Goal: Transaction & Acquisition: Register for event/course

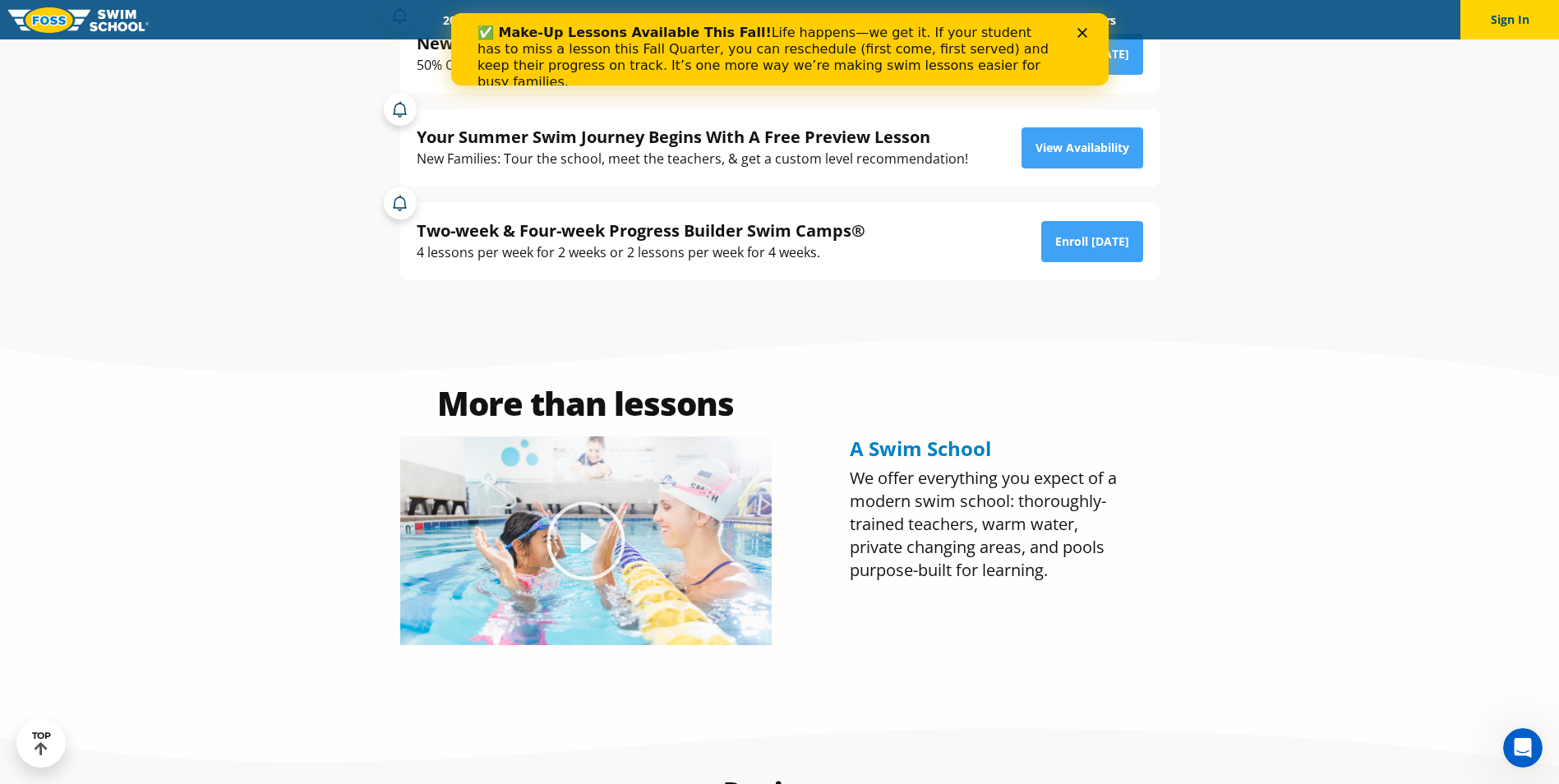
scroll to position [903, 0]
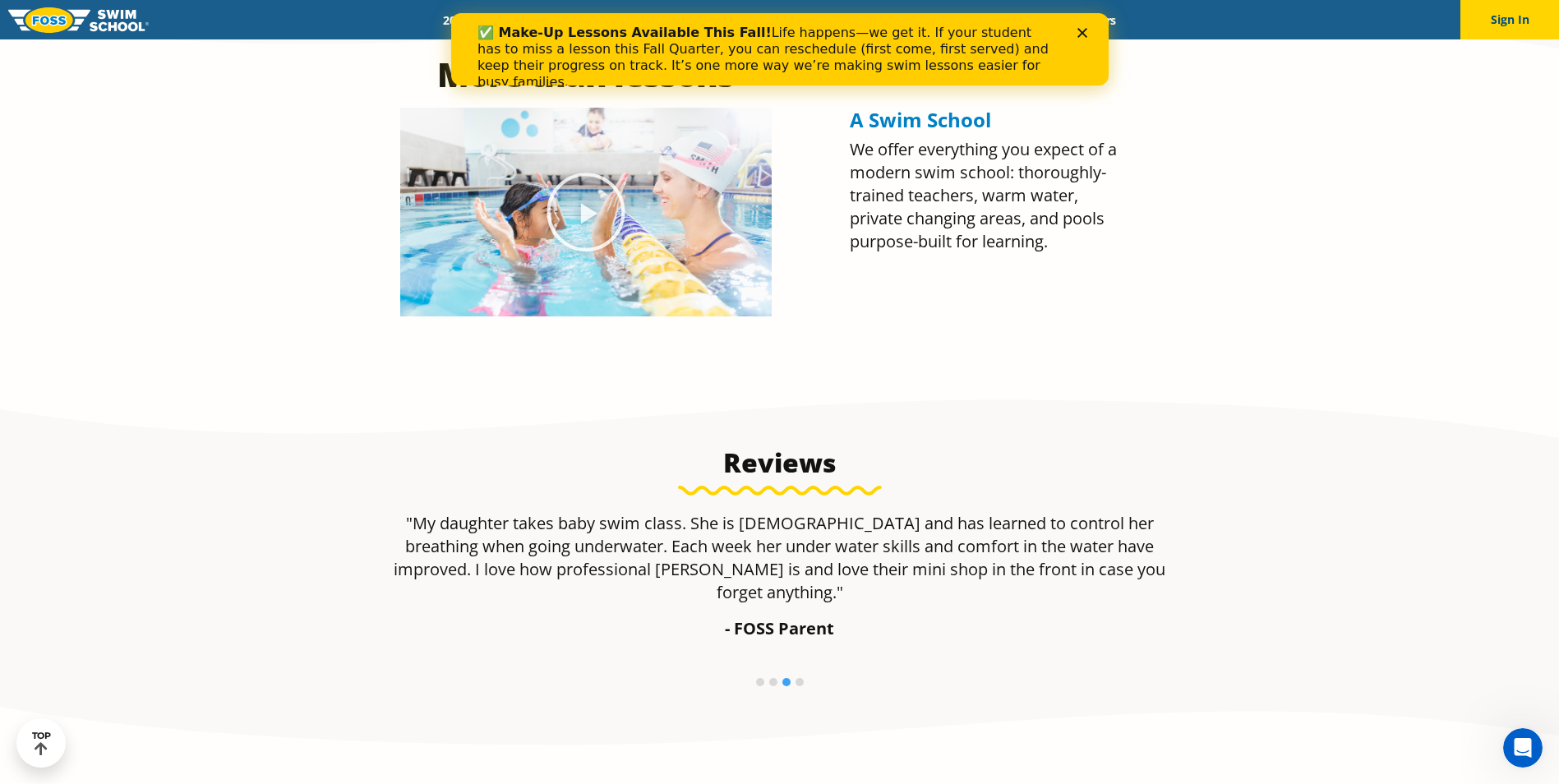
click at [1079, 36] on icon "Close" at bounding box center [1081, 32] width 9 height 9
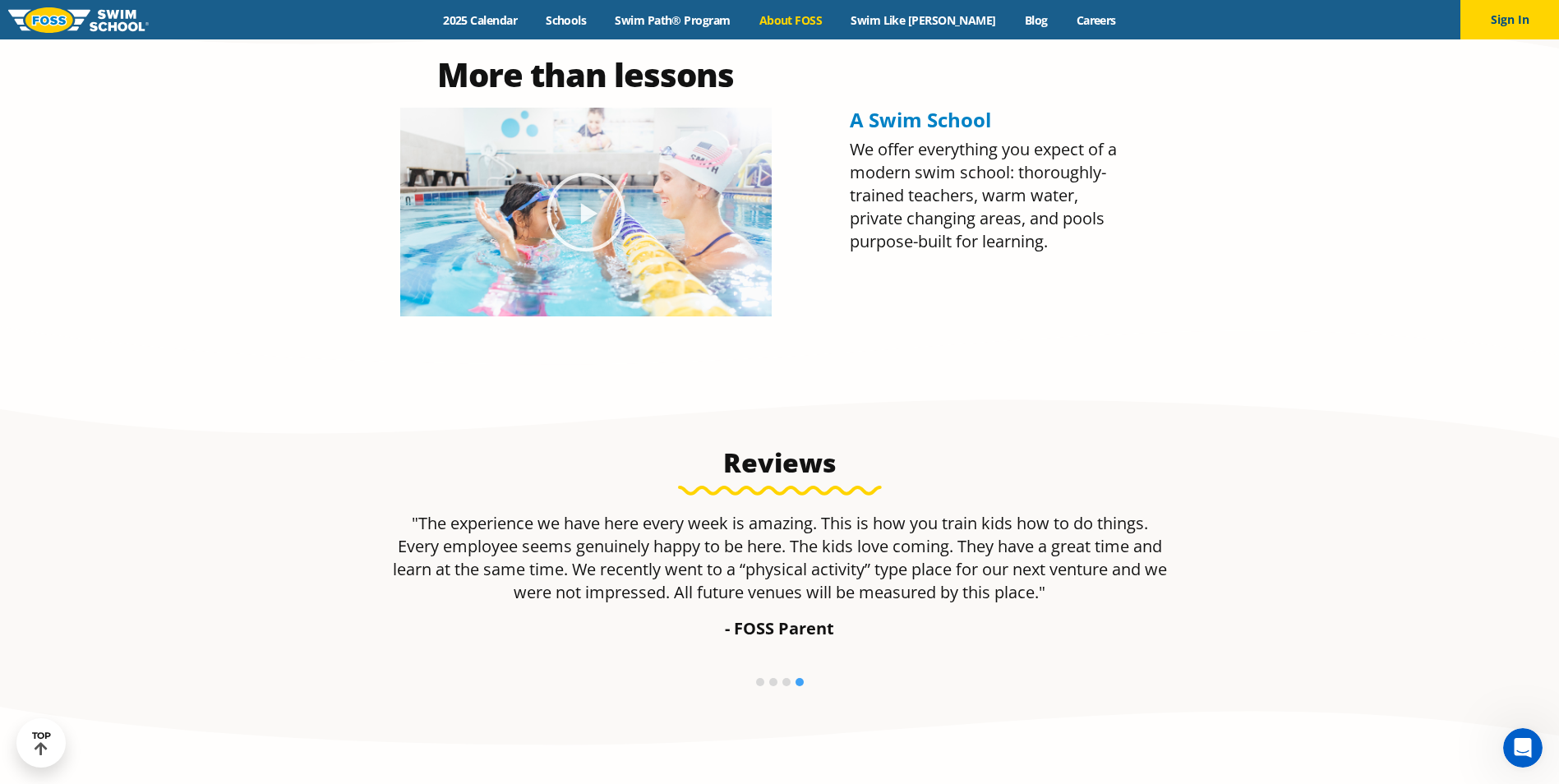
click at [837, 25] on link "About FOSS" at bounding box center [790, 20] width 92 height 15
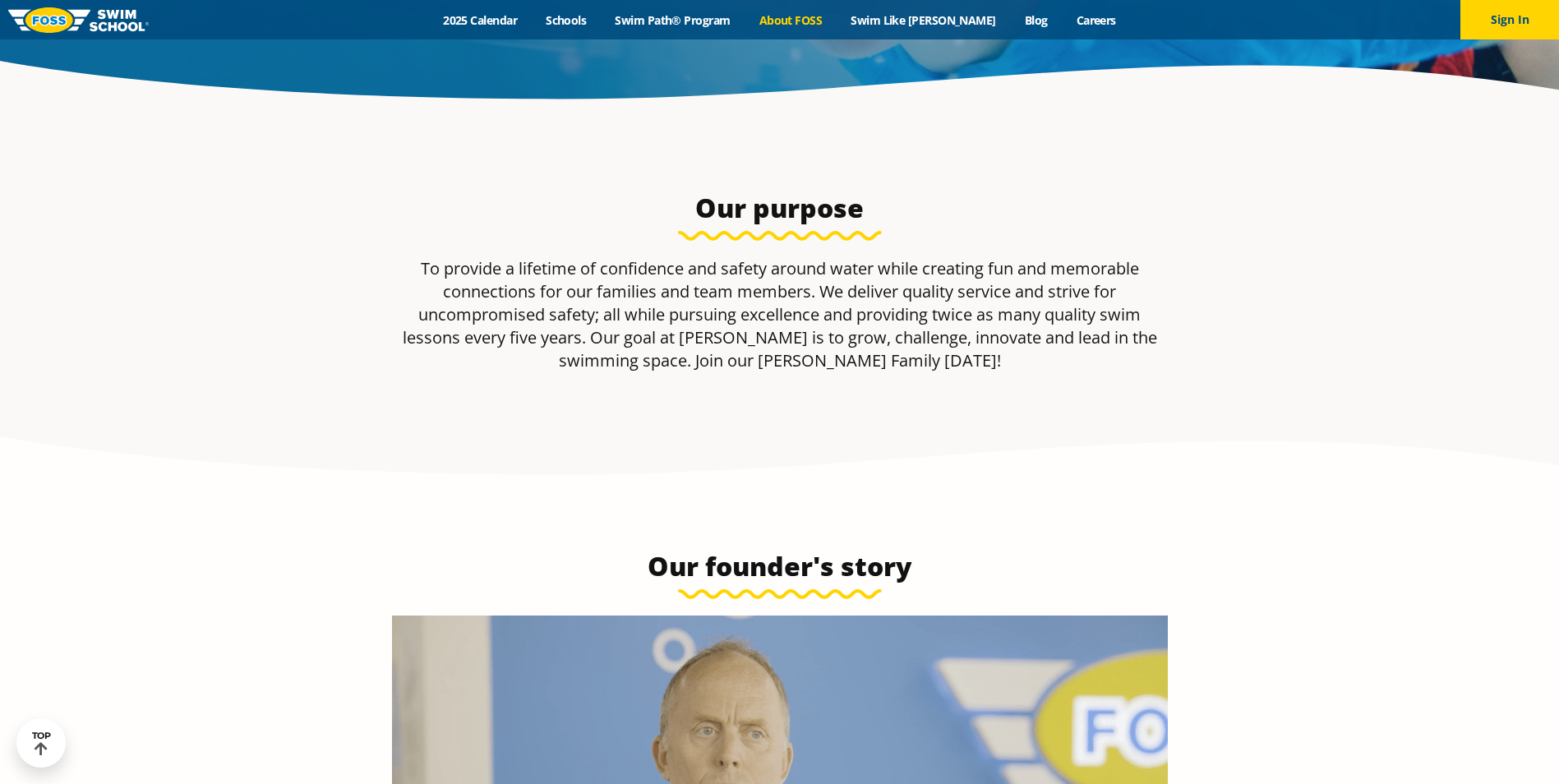
scroll to position [739, 0]
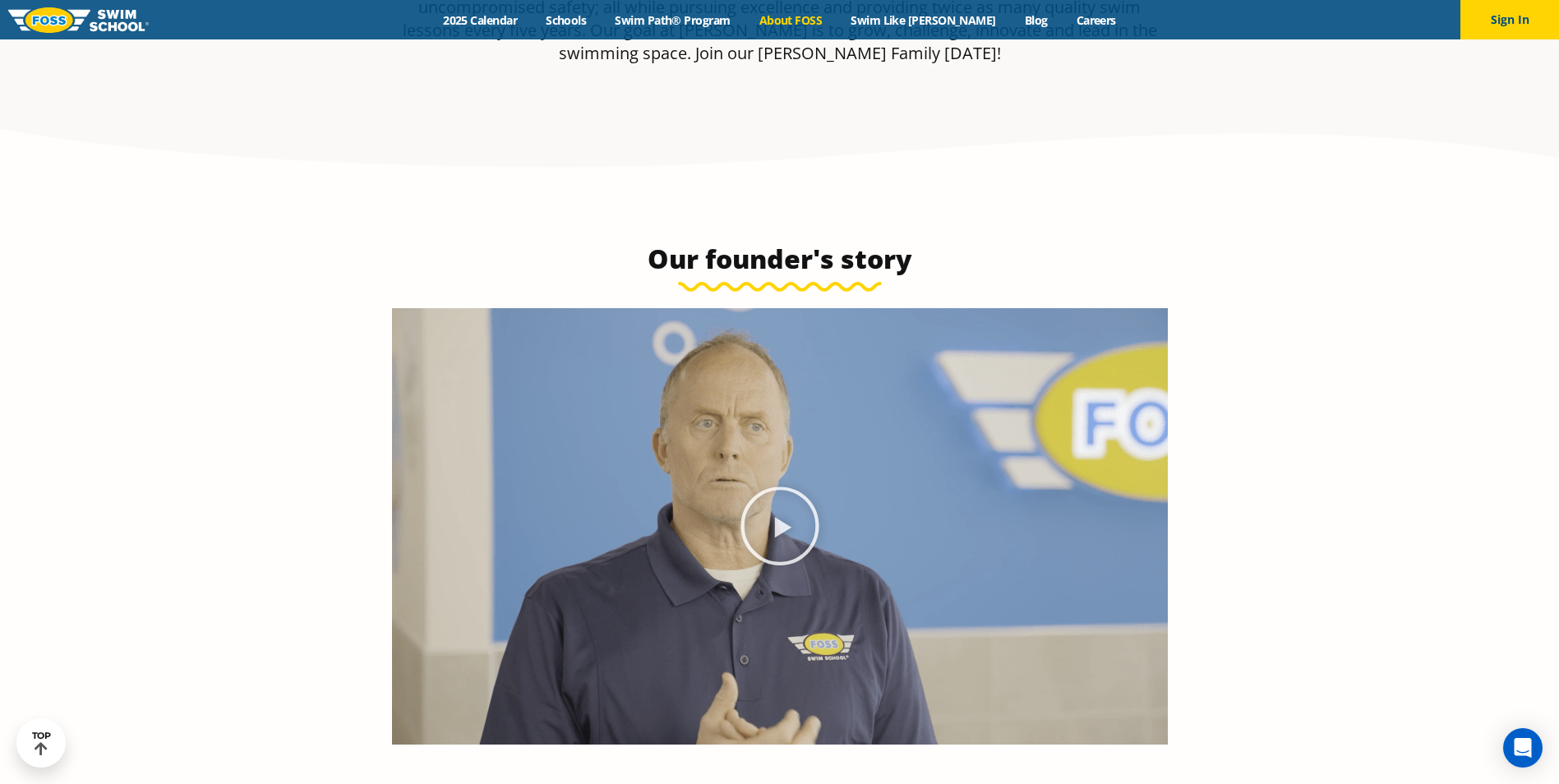
click at [540, 28] on div "Menu 2025 Calendar Schools Swim Path® Program About FOSS Swim Like Regan Blog C…" at bounding box center [779, 20] width 1559 height 40
click at [476, 17] on link "2025 Calendar" at bounding box center [480, 20] width 102 height 15
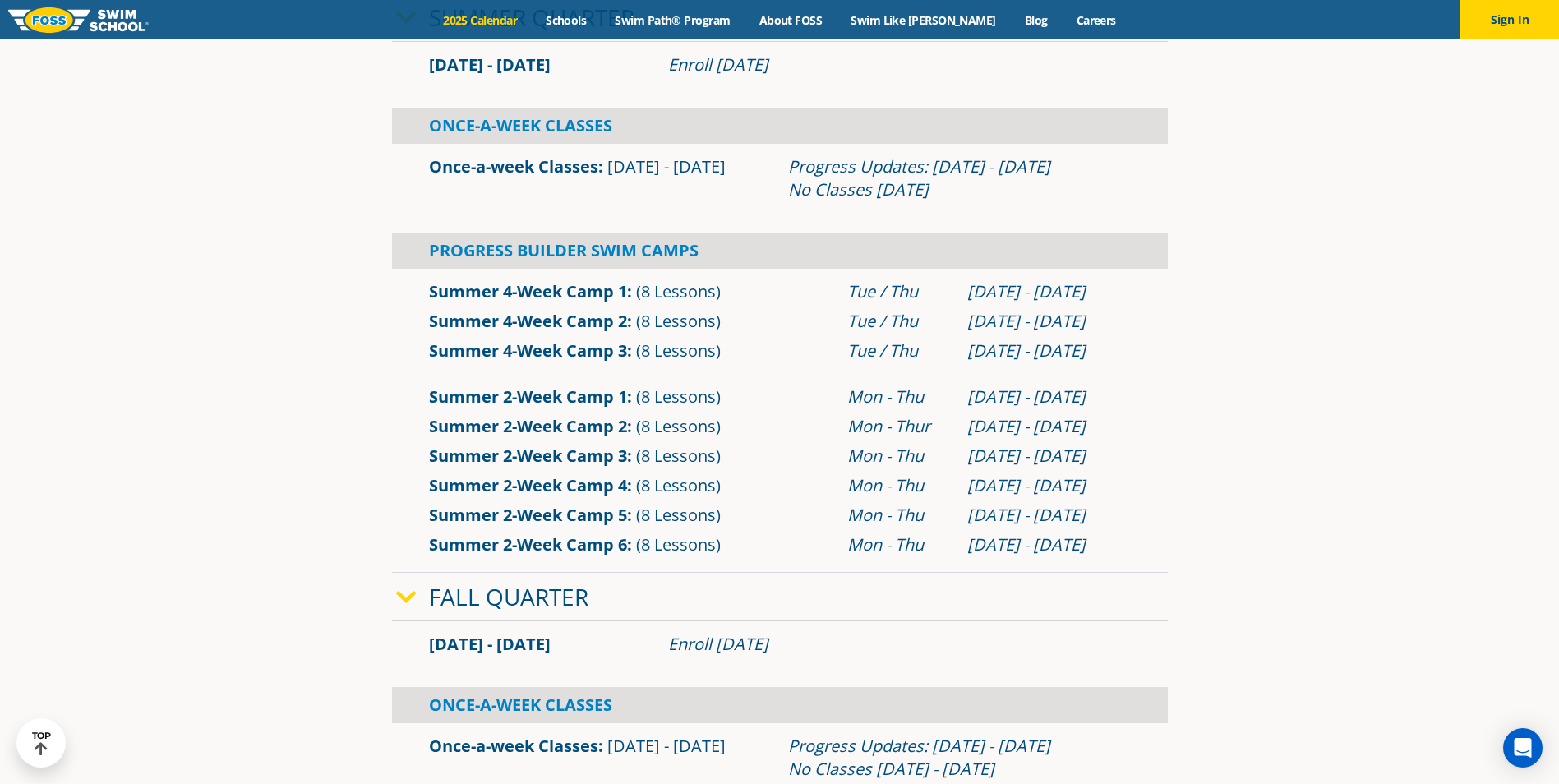
scroll to position [739, 0]
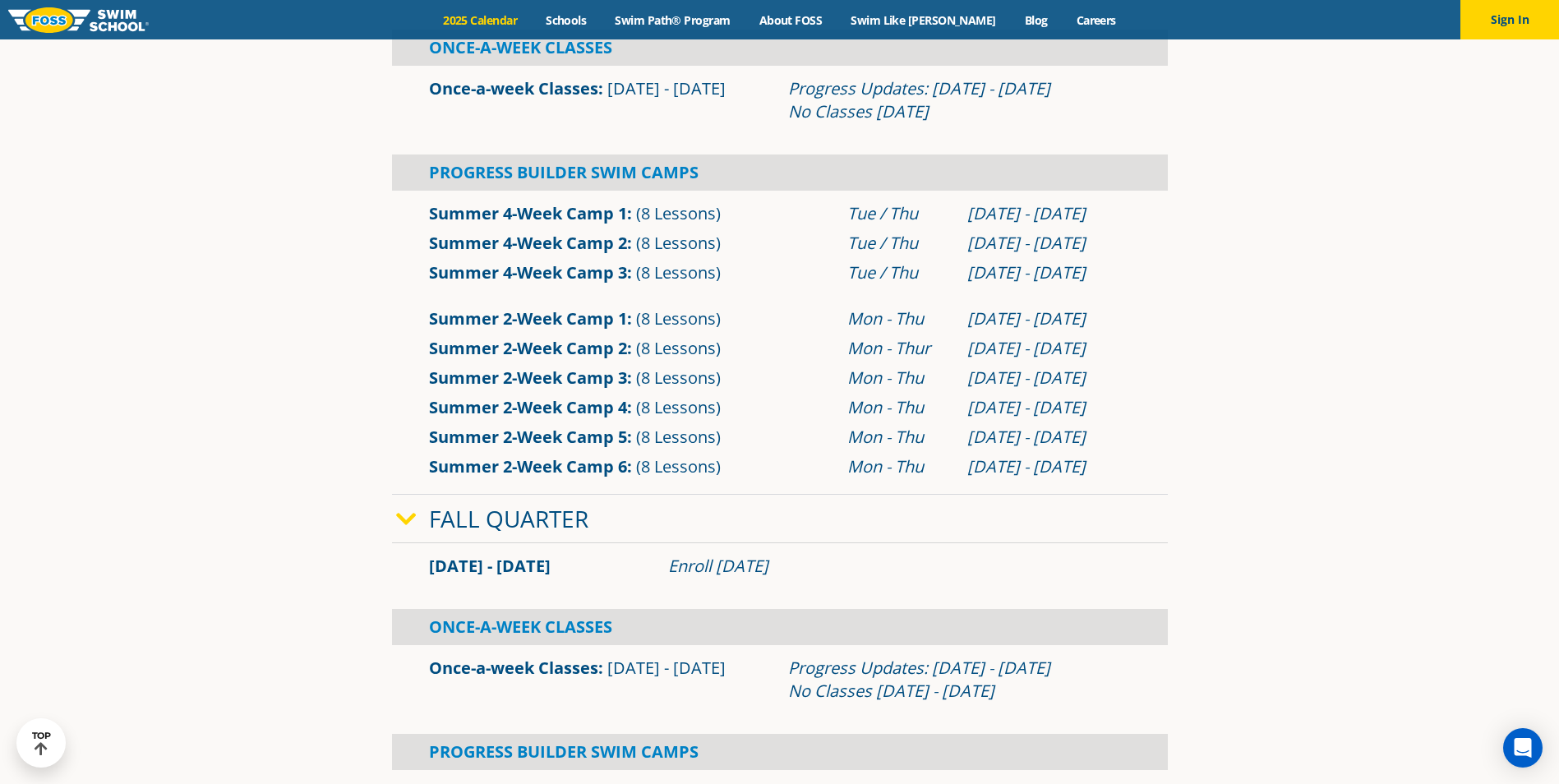
click at [420, 513] on span at bounding box center [413, 519] width 33 height 24
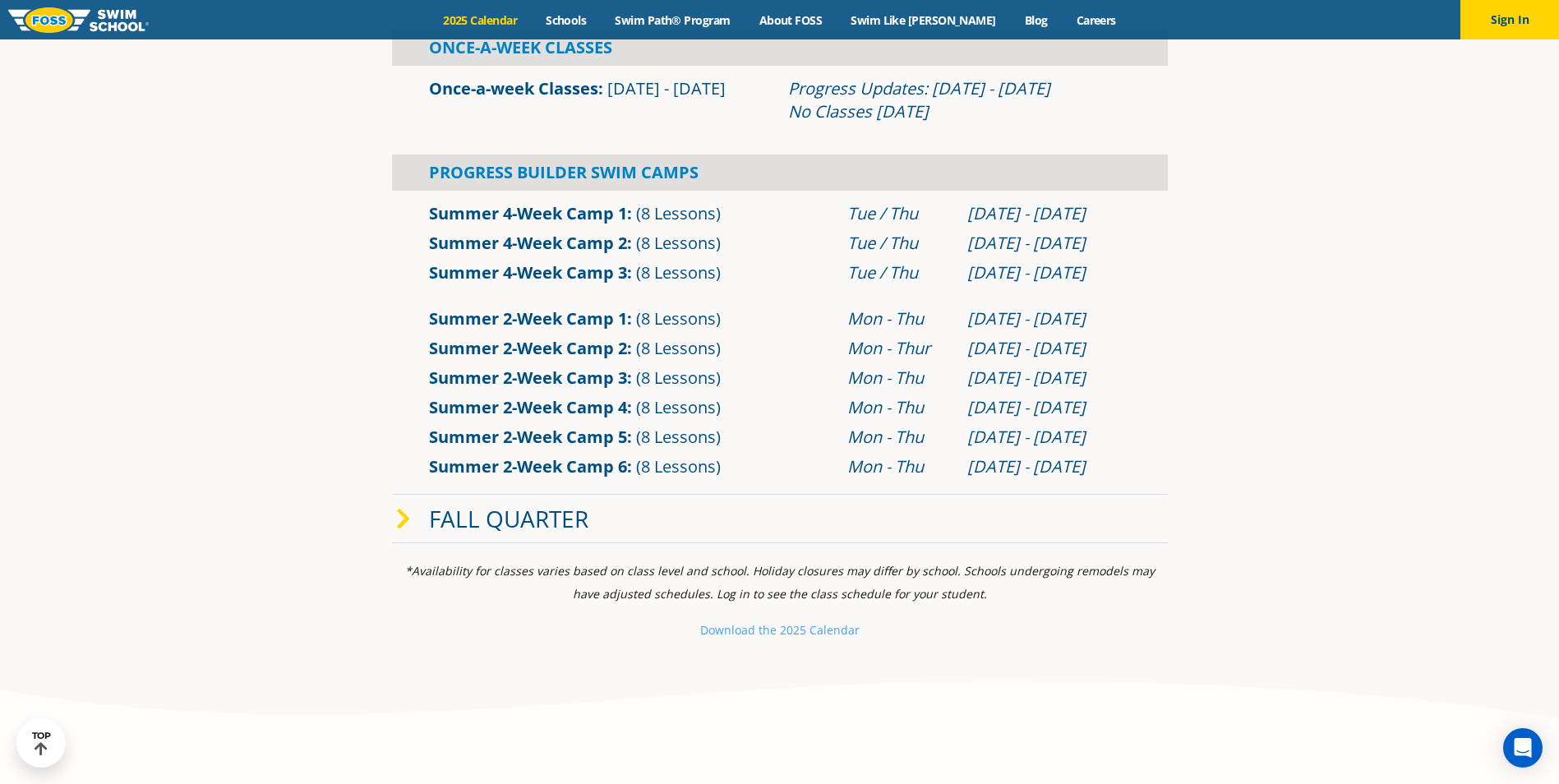
click at [420, 513] on span at bounding box center [413, 519] width 33 height 24
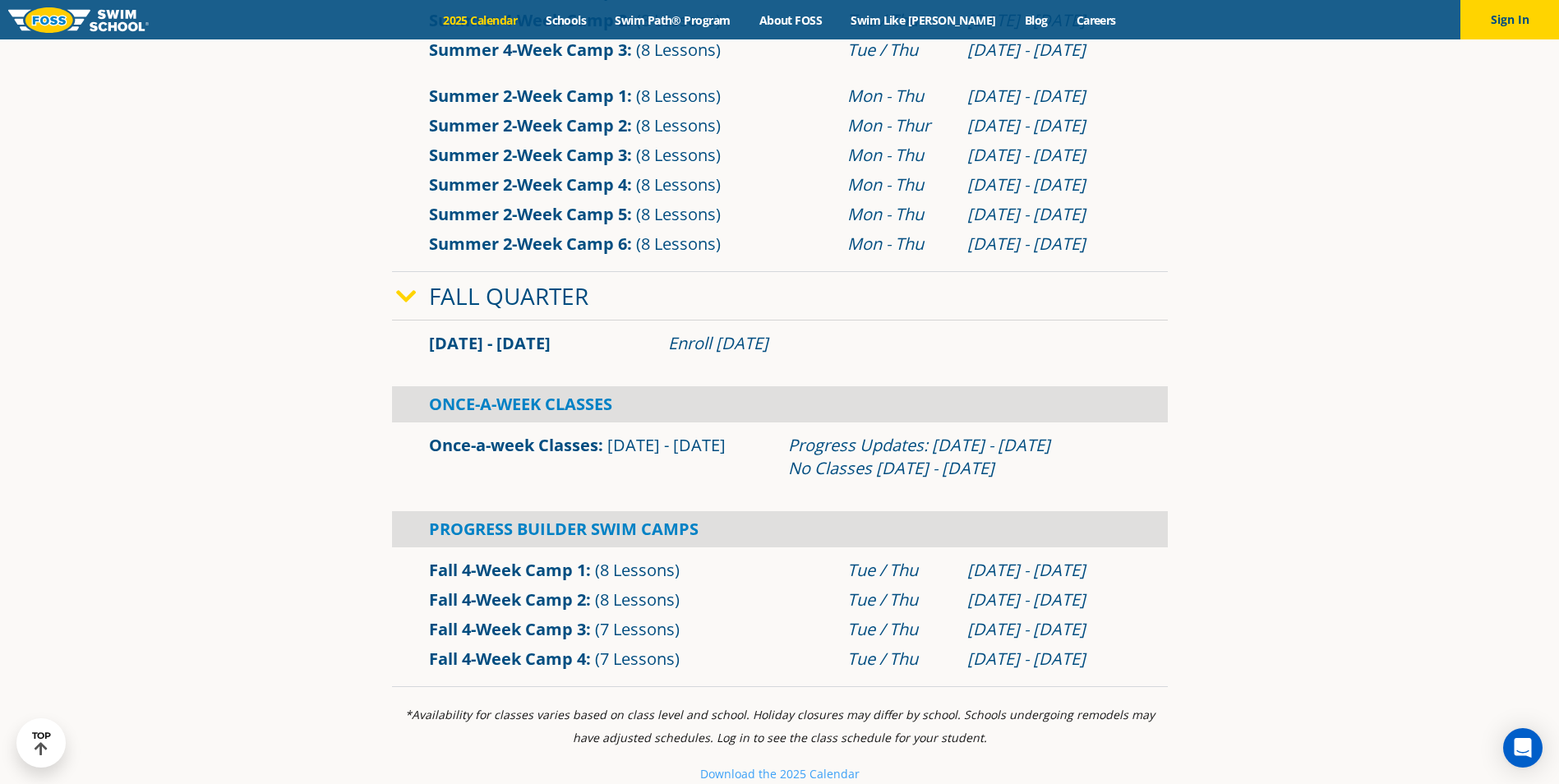
scroll to position [986, 0]
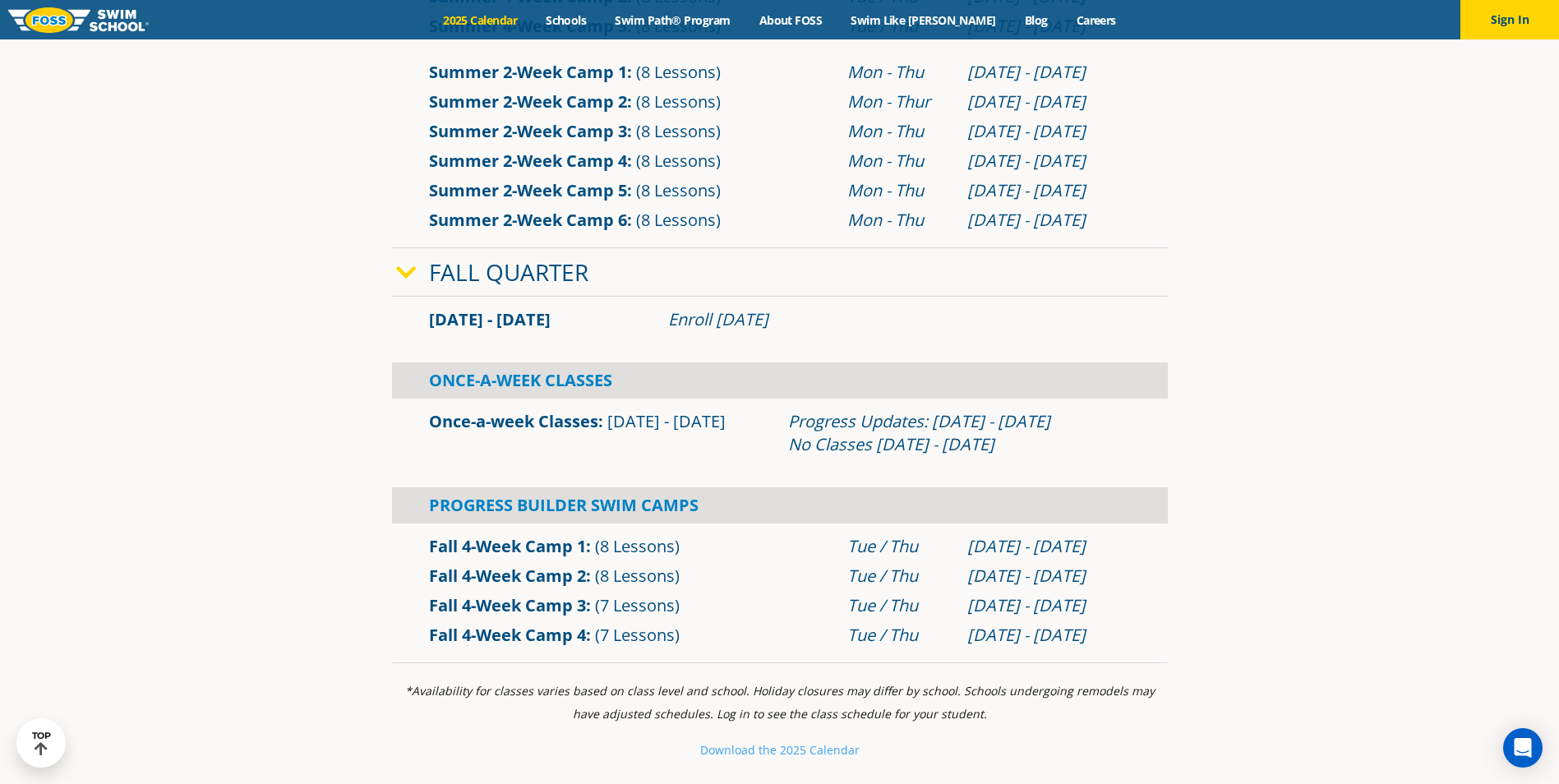
click at [575, 418] on link "Once-a-week Classes" at bounding box center [513, 421] width 169 height 22
click at [592, 12] on link "Schools" at bounding box center [566, 20] width 69 height 15
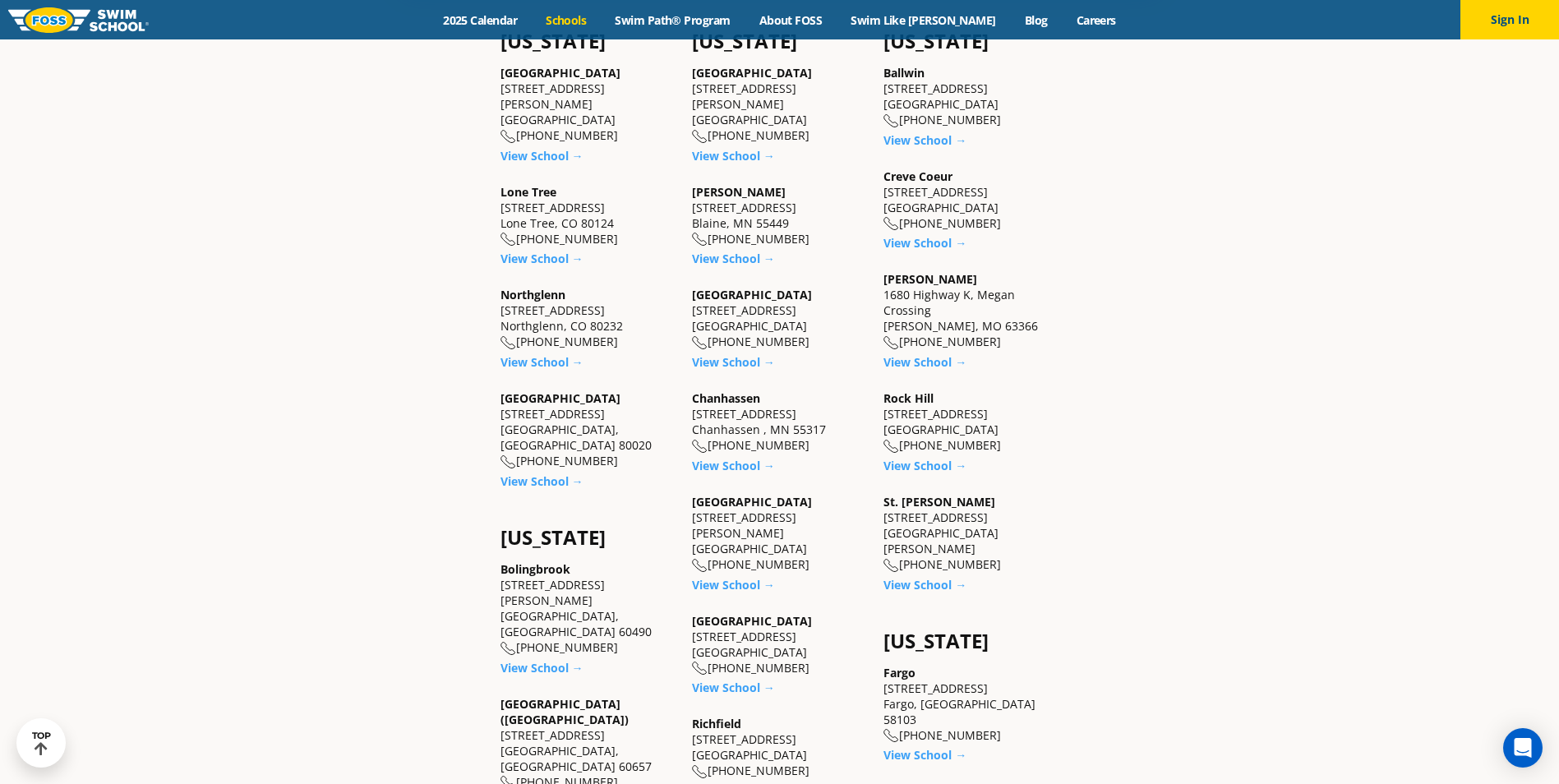
scroll to position [822, 0]
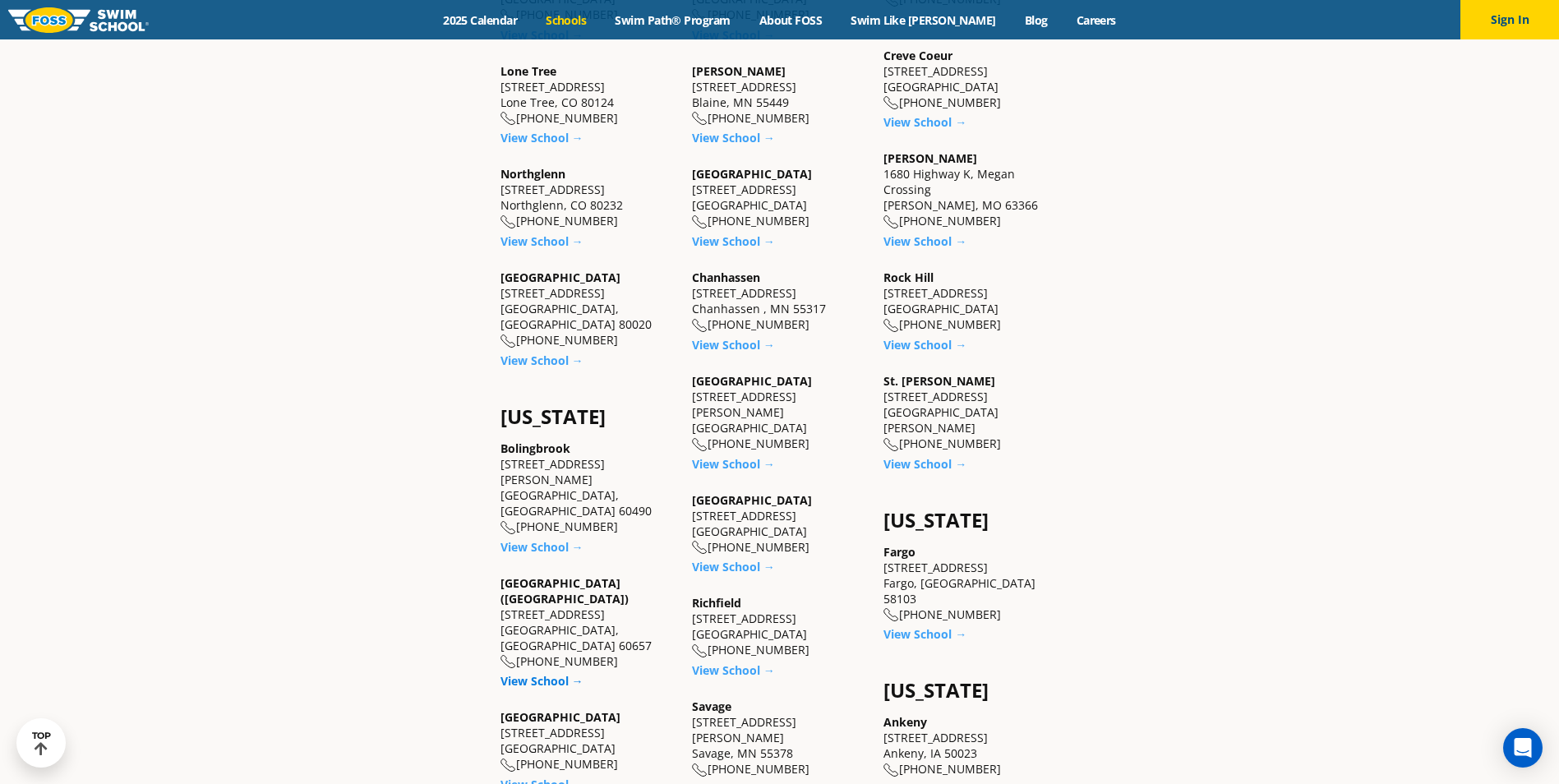
click at [531, 673] on link "View School →" at bounding box center [542, 681] width 83 height 15
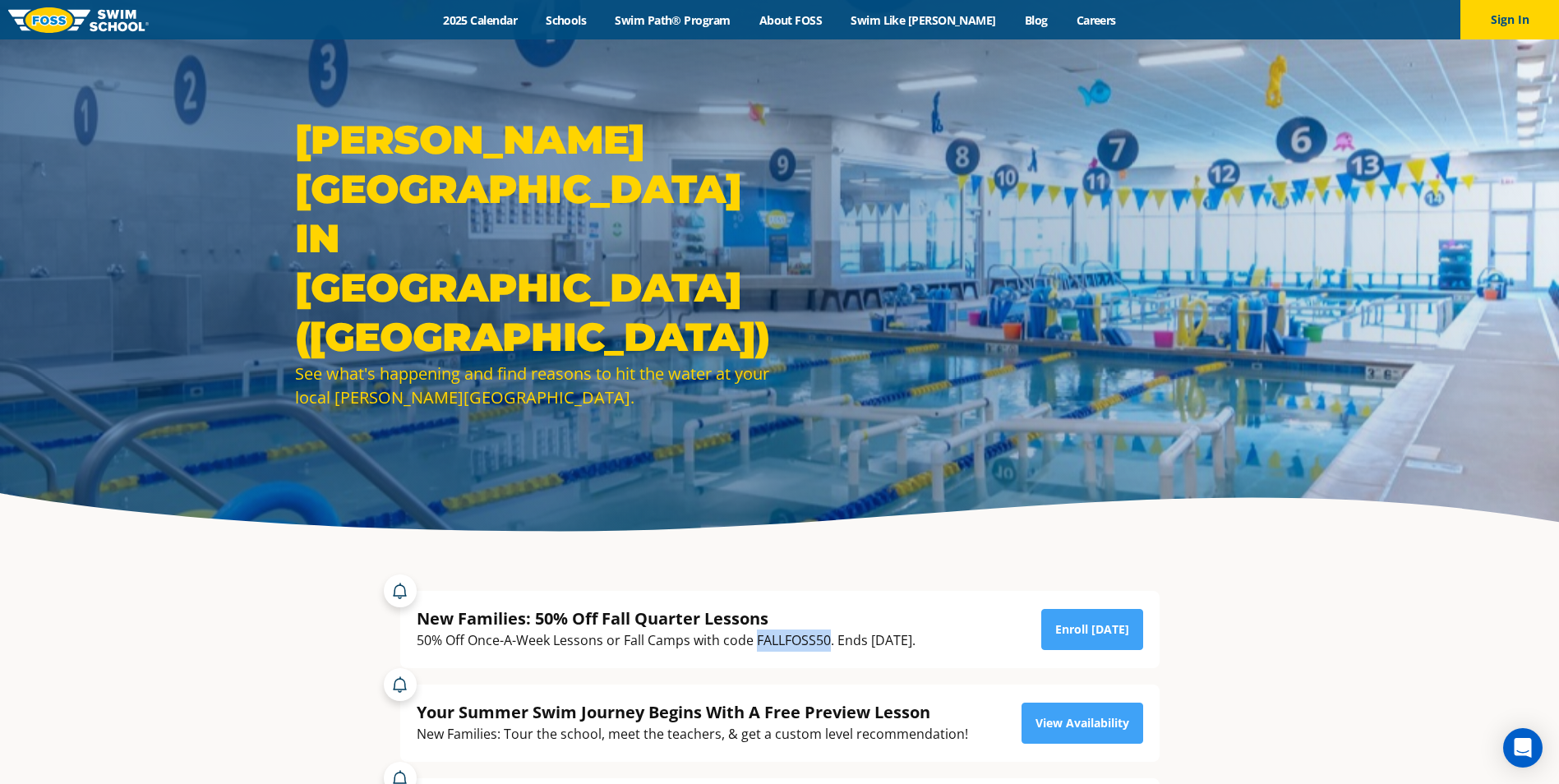
drag, startPoint x: 832, startPoint y: 641, endPoint x: 758, endPoint y: 641, distance: 74.0
click at [758, 641] on div "50% Off Once-A-Week Lessons or Fall Camps with code FALLFOSS50. Ends [DATE]." at bounding box center [666, 640] width 499 height 22
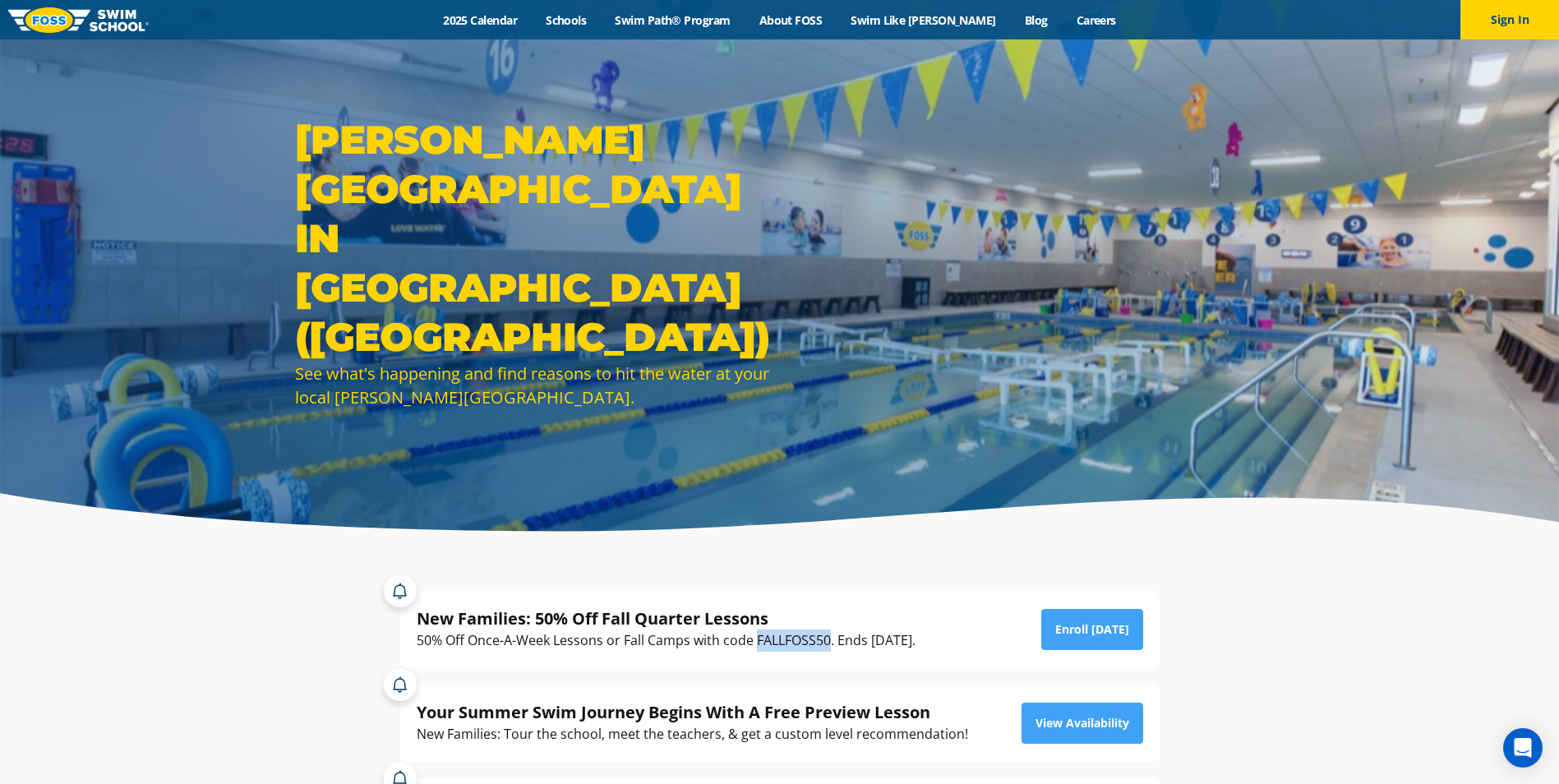
copy div "FALLFOSS50"
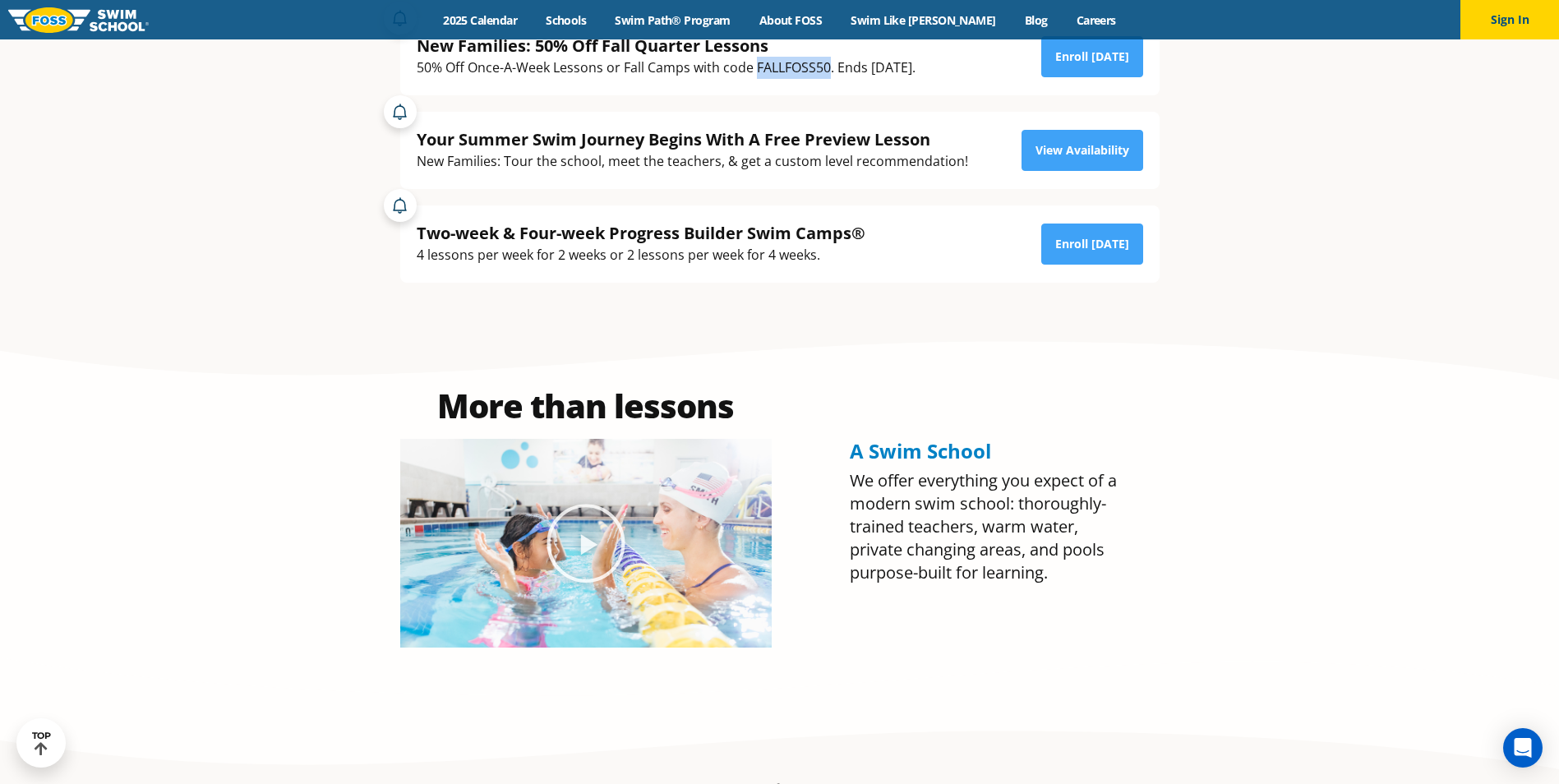
scroll to position [575, 0]
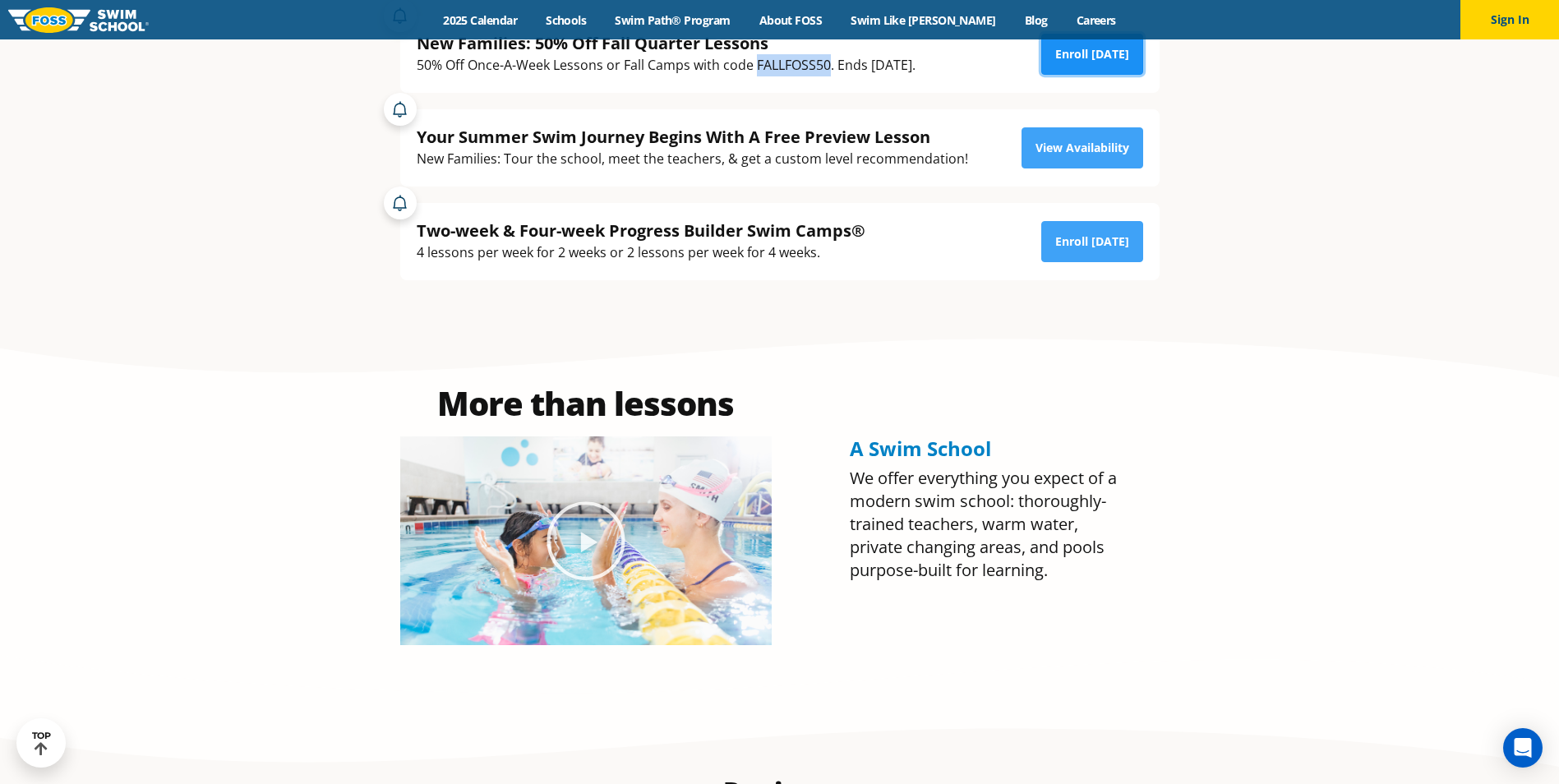
click at [1081, 63] on link "Enroll [DATE]" at bounding box center [1092, 54] width 102 height 41
click at [918, 24] on link "Swim Like [PERSON_NAME]" at bounding box center [924, 20] width 175 height 15
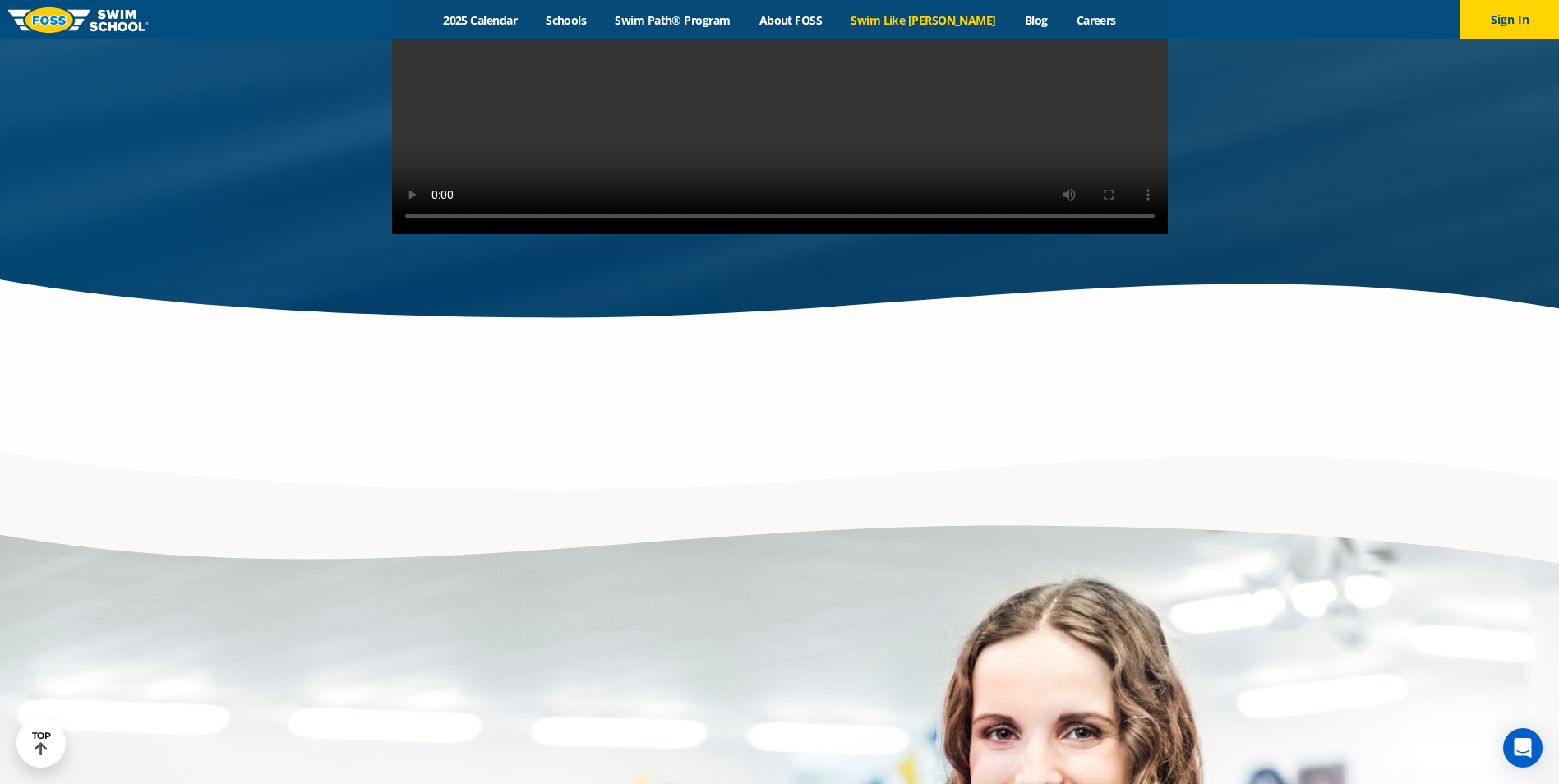
scroll to position [3697, 0]
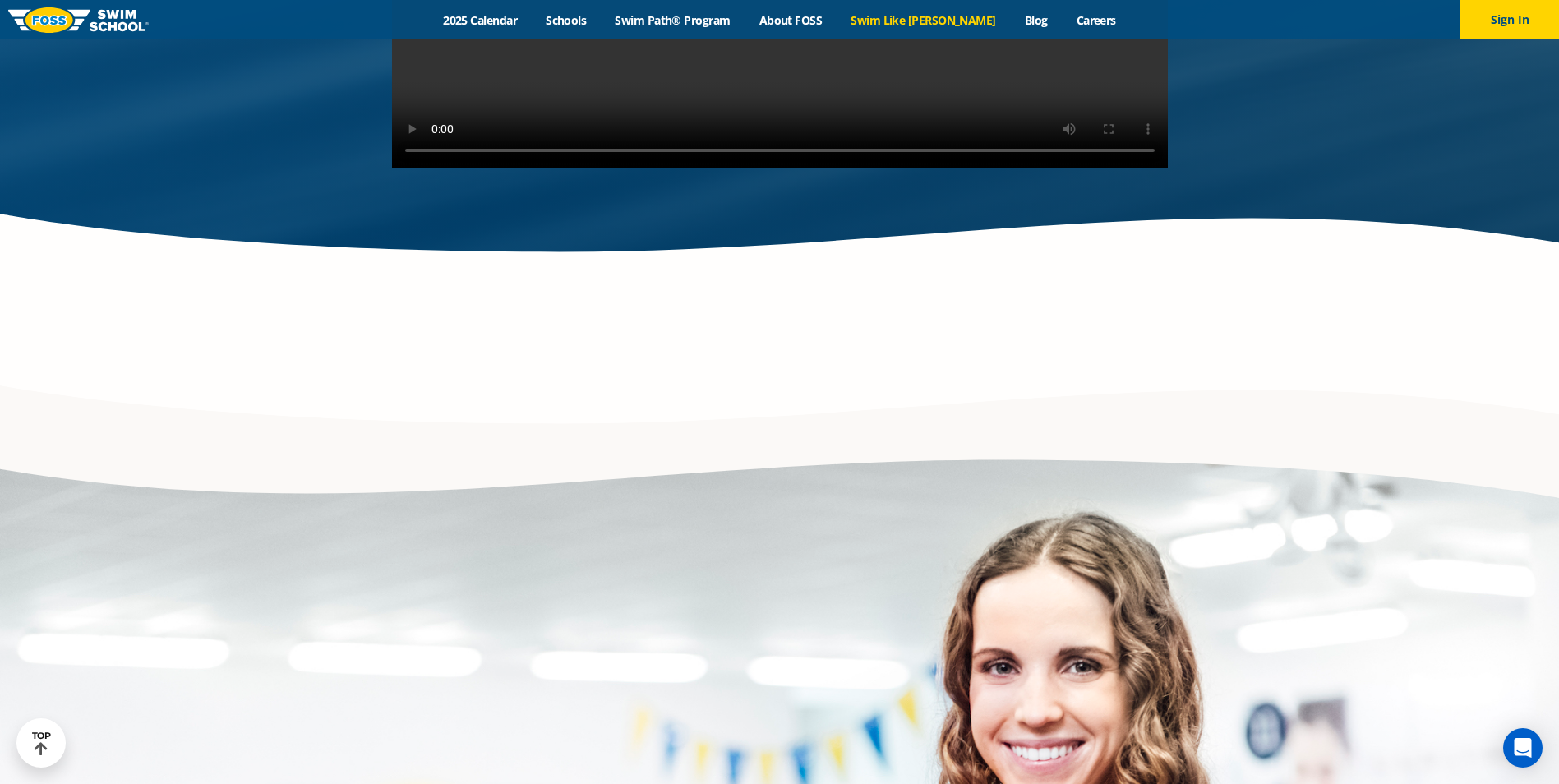
click at [828, 10] on div "Menu 2025 Calendar Schools Swim Path® Program About FOSS Swim Like Regan Blog C…" at bounding box center [779, 20] width 1559 height 40
click at [832, 14] on link "About FOSS" at bounding box center [790, 20] width 92 height 15
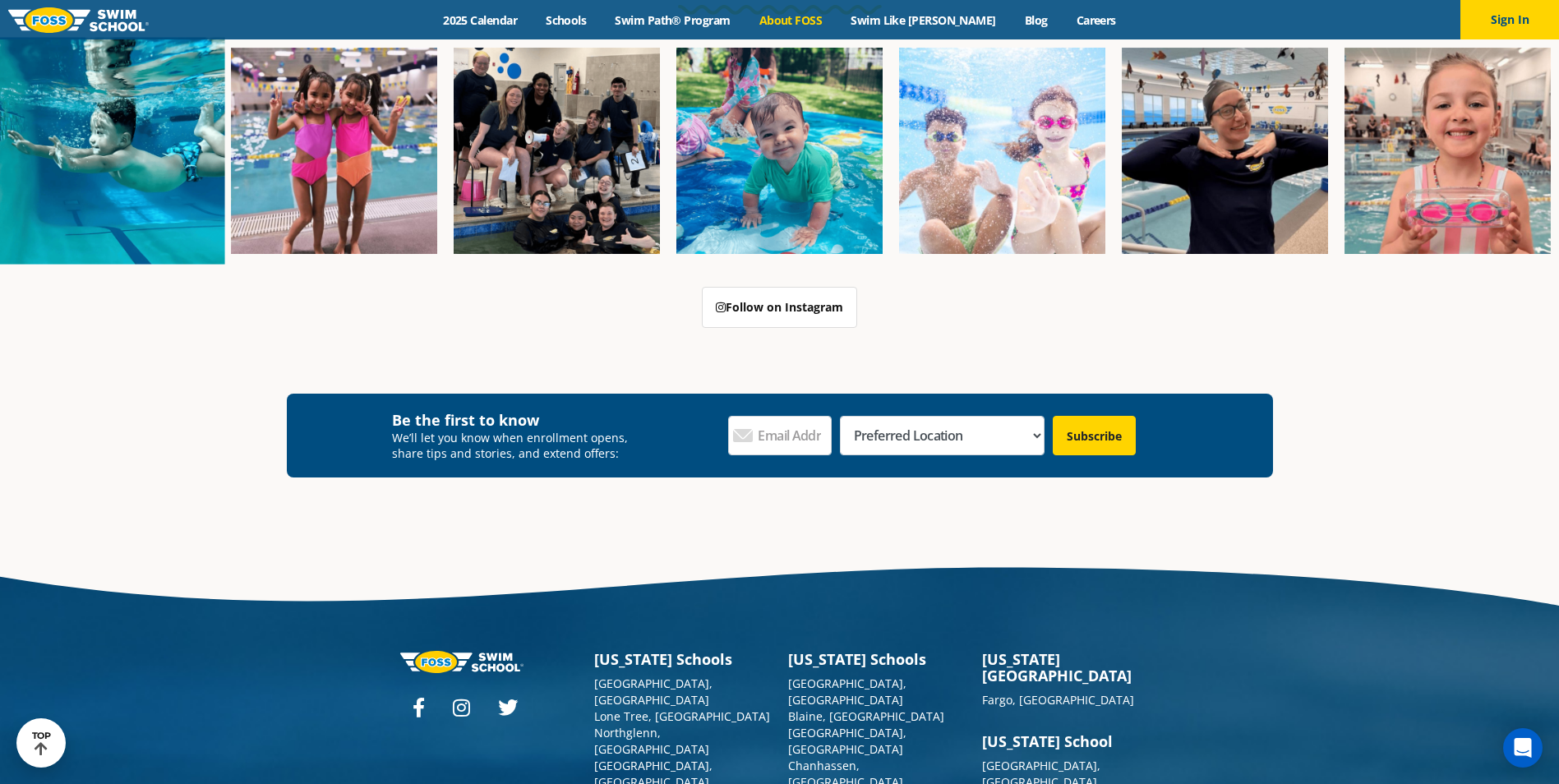
scroll to position [4213, 0]
